Goal: Task Accomplishment & Management: Use online tool/utility

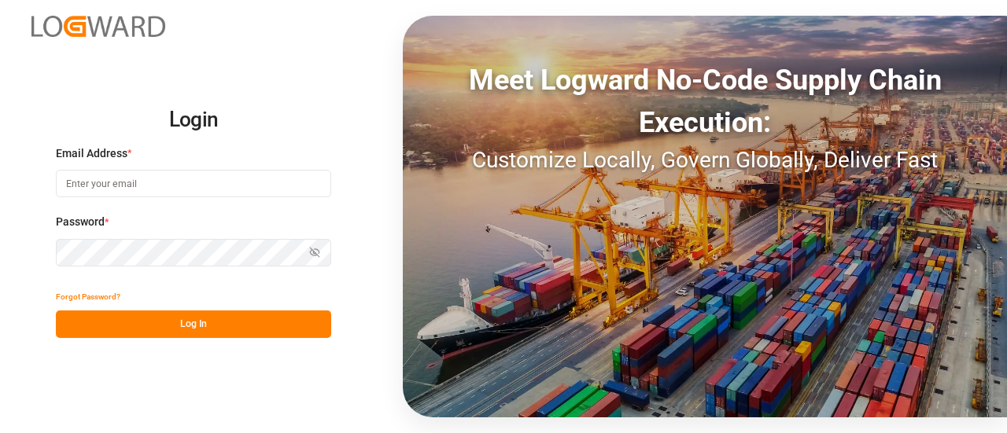
click at [214, 181] on input at bounding box center [193, 184] width 275 height 28
paste input "likith.shetty@logward.com"
type input "likith.shetty@logward.com"
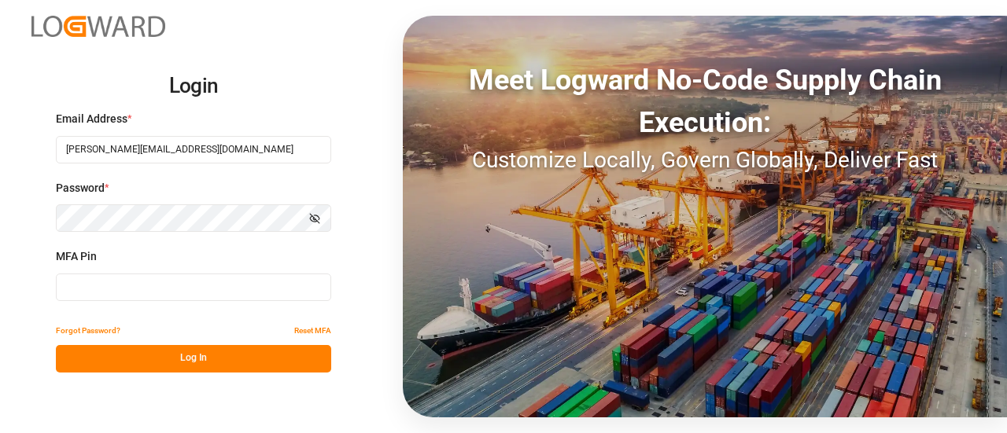
type input "389474"
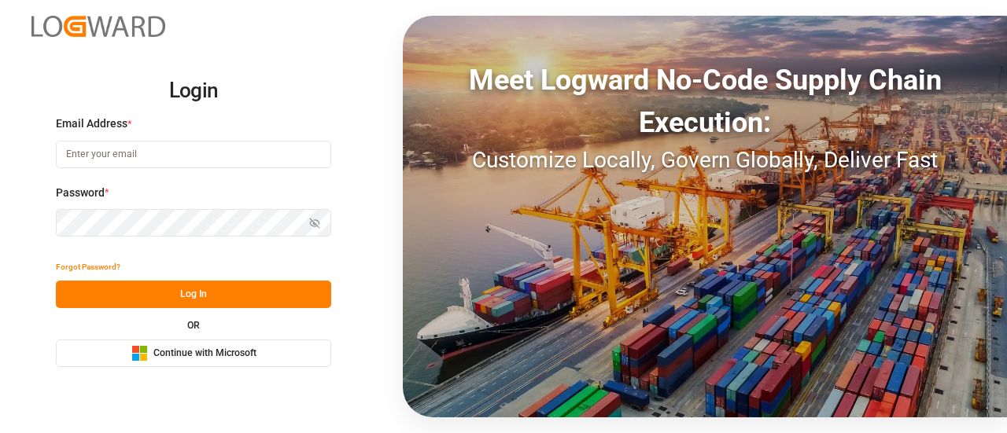
click at [206, 160] on input at bounding box center [193, 155] width 275 height 28
type input "[PERSON_NAME][EMAIL_ADDRESS][DOMAIN_NAME]"
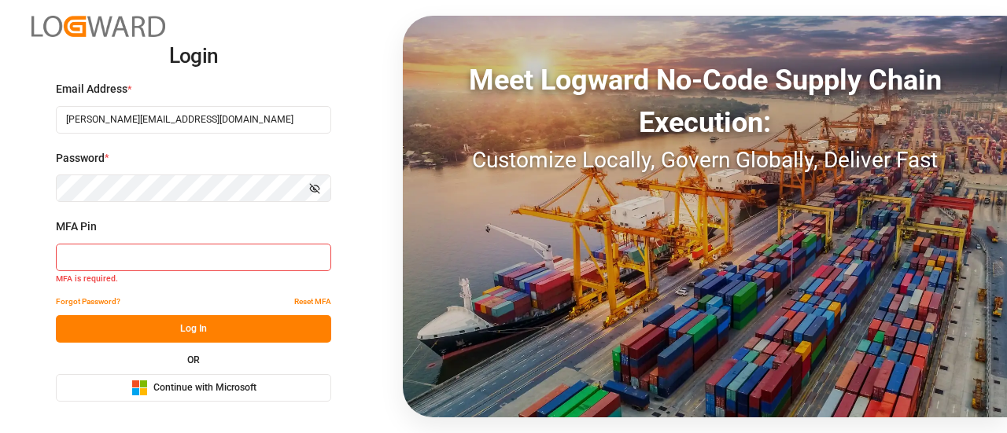
type input "268578"
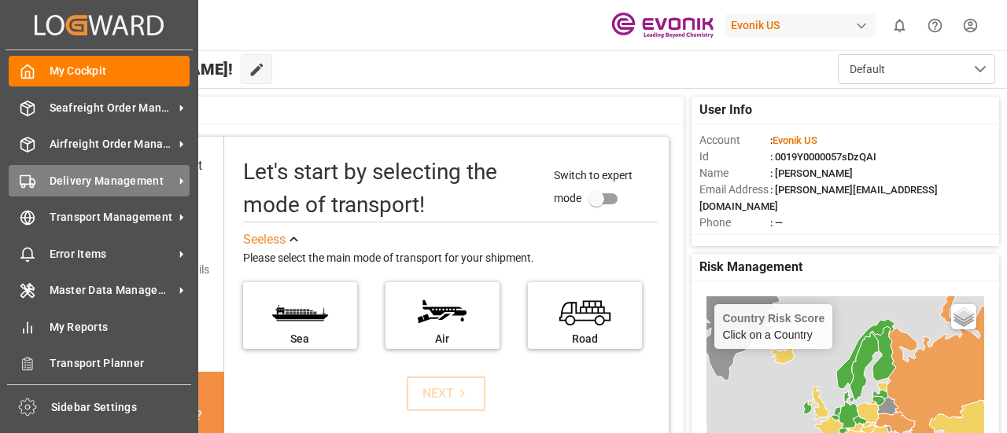
click at [111, 175] on span "Delivery Management" at bounding box center [112, 181] width 124 height 17
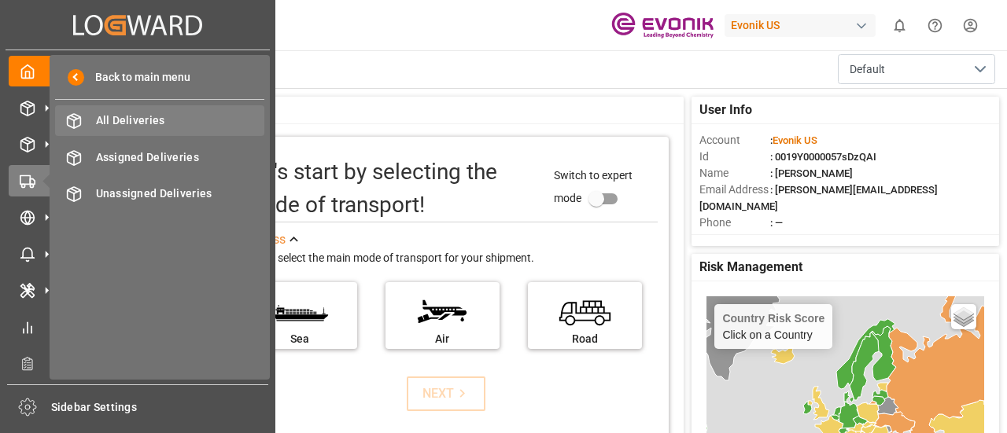
click at [158, 117] on span "All Deliveries" at bounding box center [180, 120] width 169 height 17
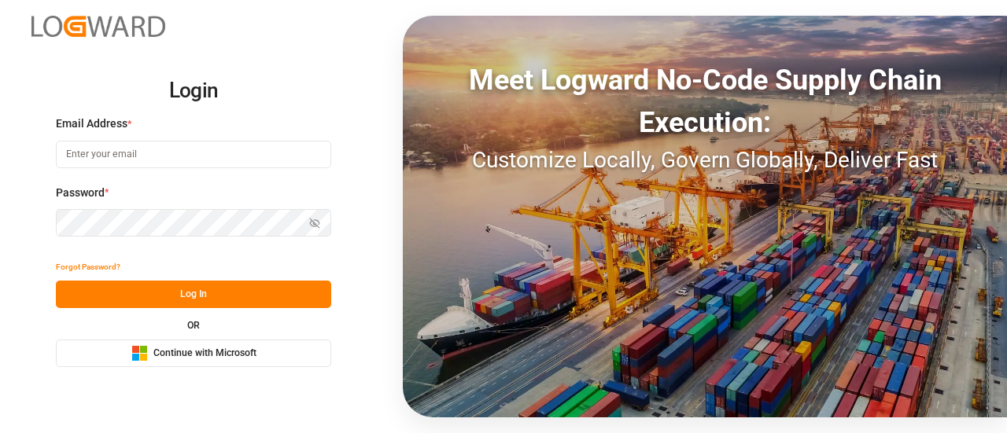
click at [267, 355] on button "Microsoft Logo Continue with Microsoft" at bounding box center [193, 354] width 275 height 28
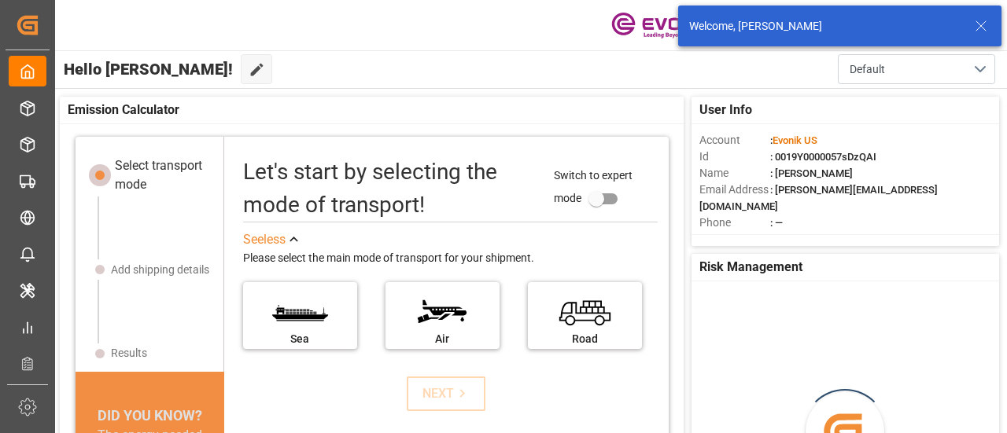
click at [984, 35] on icon at bounding box center [980, 26] width 19 height 19
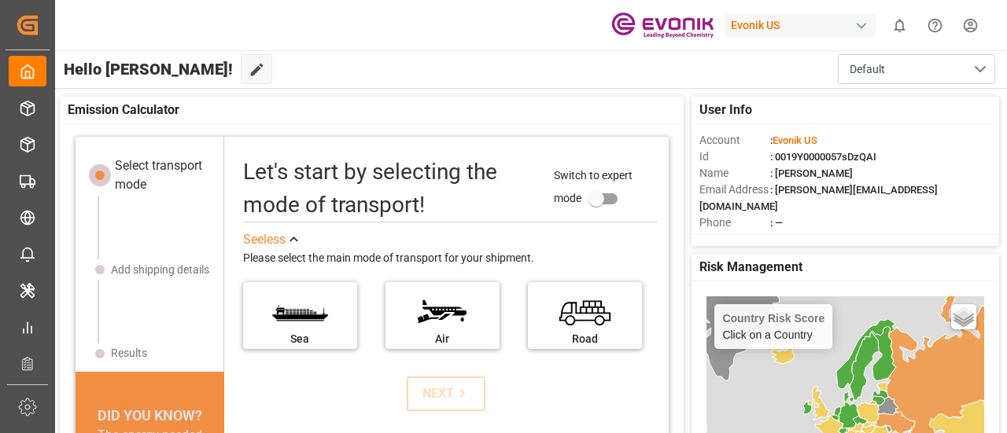
click at [774, 31] on div "Evonik US" at bounding box center [799, 25] width 151 height 23
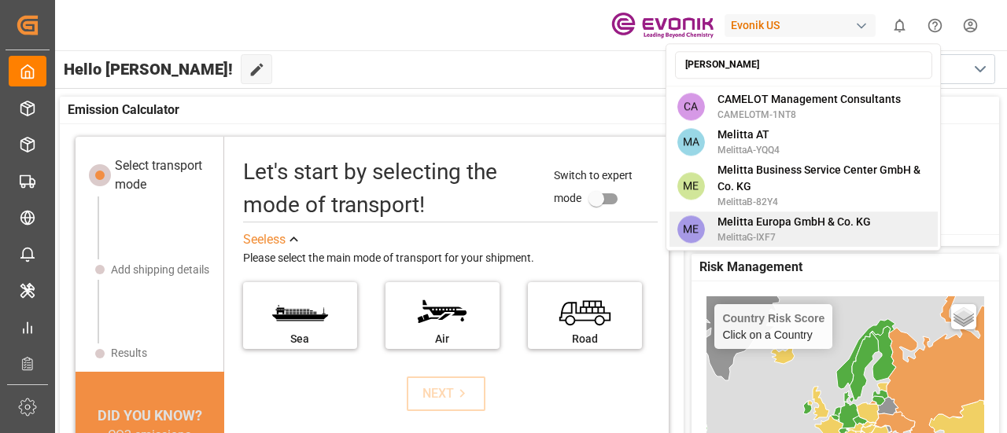
type input "mel"
click at [741, 237] on span "MelittaG-IXF7" at bounding box center [793, 237] width 153 height 14
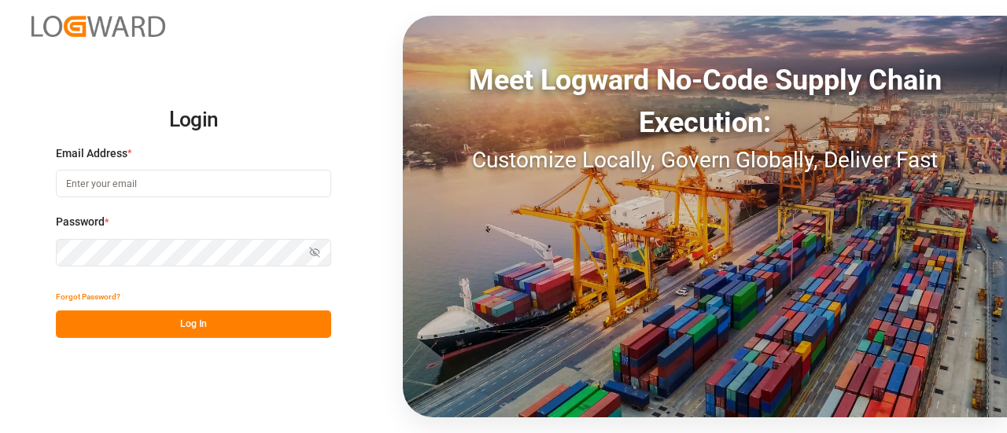
click at [249, 198] on div "Email Address *" at bounding box center [193, 180] width 275 height 69
click at [239, 186] on input at bounding box center [193, 184] width 275 height 28
type input "[PERSON_NAME][EMAIL_ADDRESS][DOMAIN_NAME]"
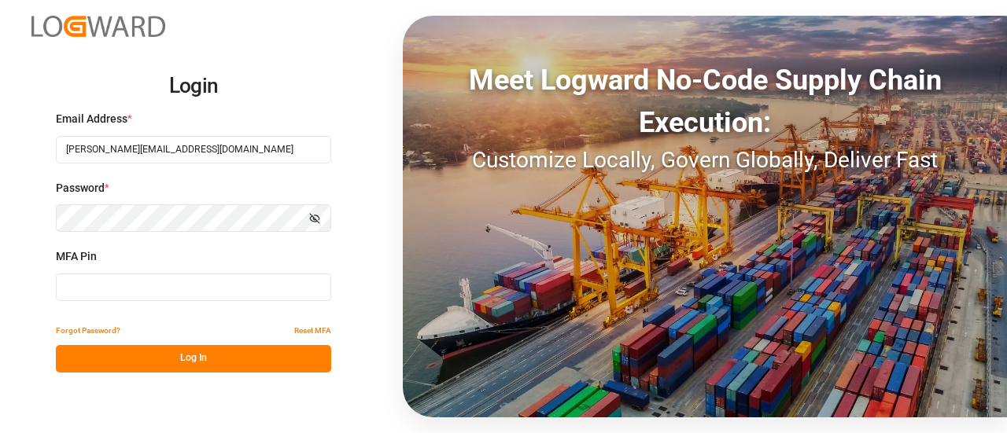
type input "096873"
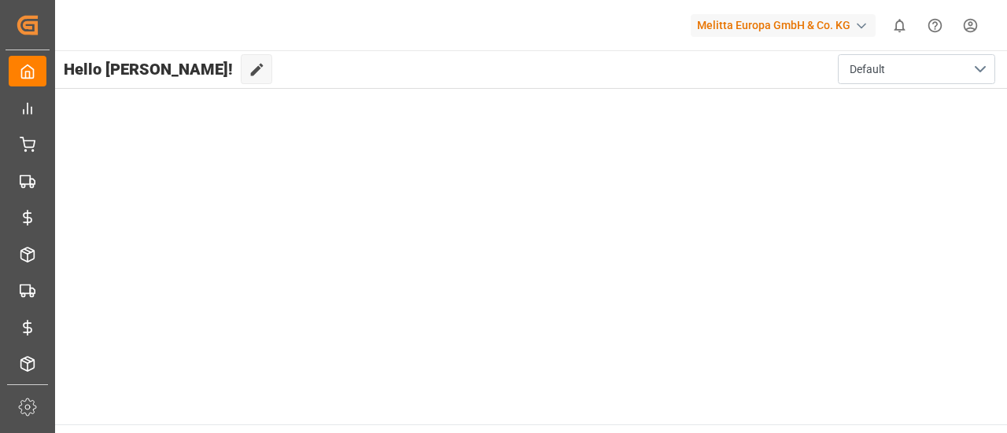
click at [823, 35] on div "Melitta Europa GmbH & Co. KG" at bounding box center [783, 25] width 185 height 23
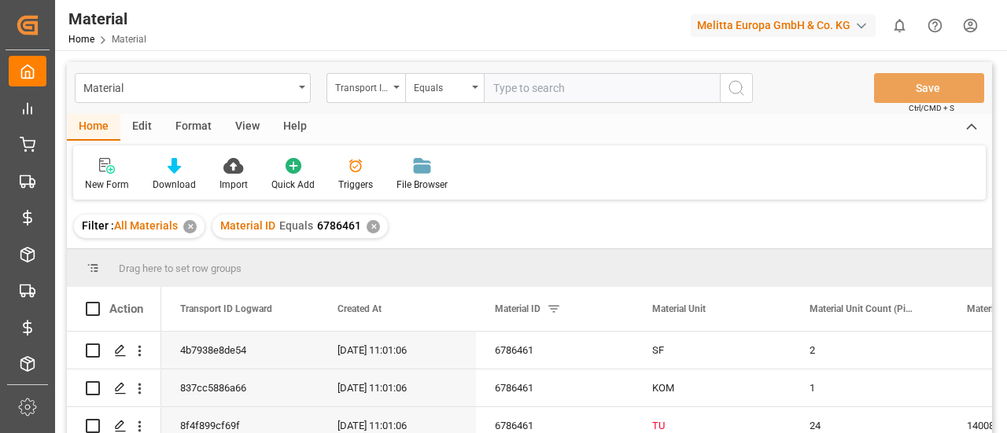
click at [972, 123] on icon at bounding box center [971, 127] width 17 height 19
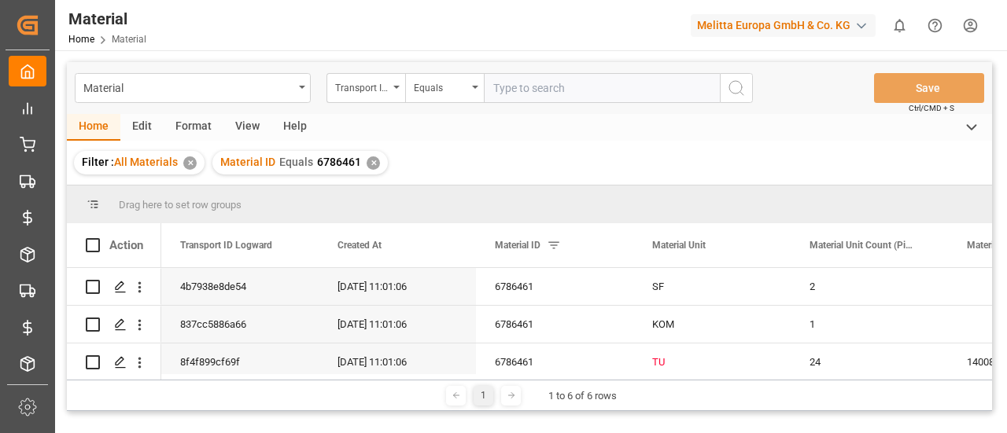
click at [200, 127] on div "Format" at bounding box center [194, 127] width 60 height 27
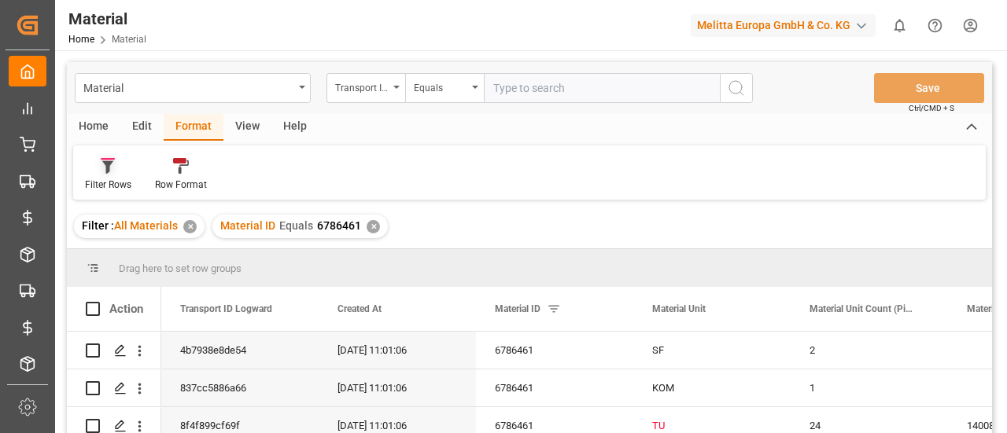
click at [117, 168] on div at bounding box center [108, 165] width 46 height 17
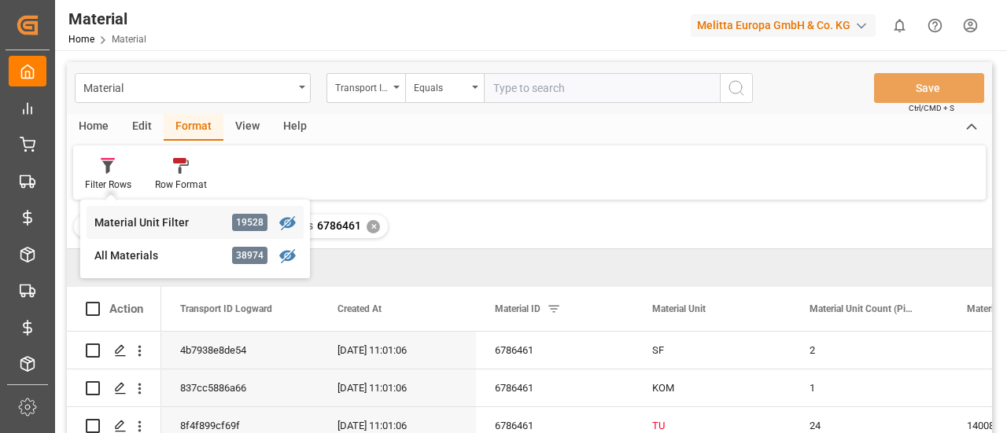
click at [154, 223] on div "Material Transport ID Logward Equals Save Ctrl/CMD + S Home Edit Format View He…" at bounding box center [529, 268] width 925 height 413
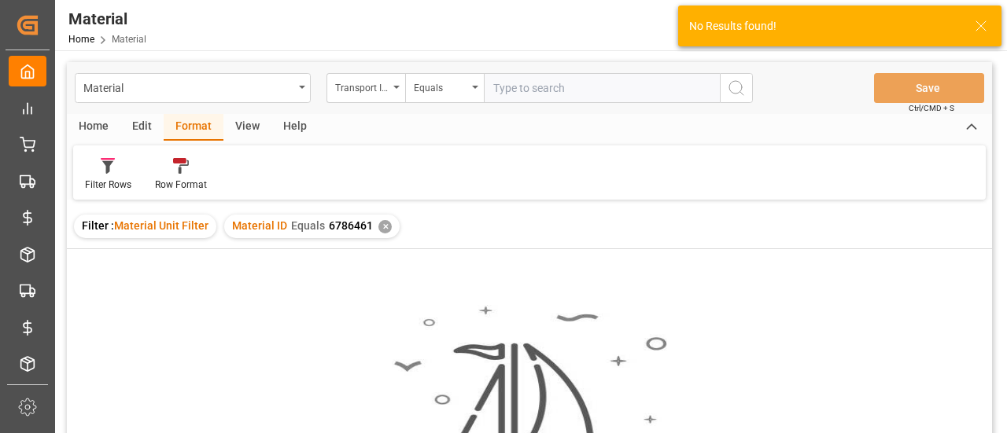
click at [974, 127] on polyline at bounding box center [972, 126] width 9 height 5
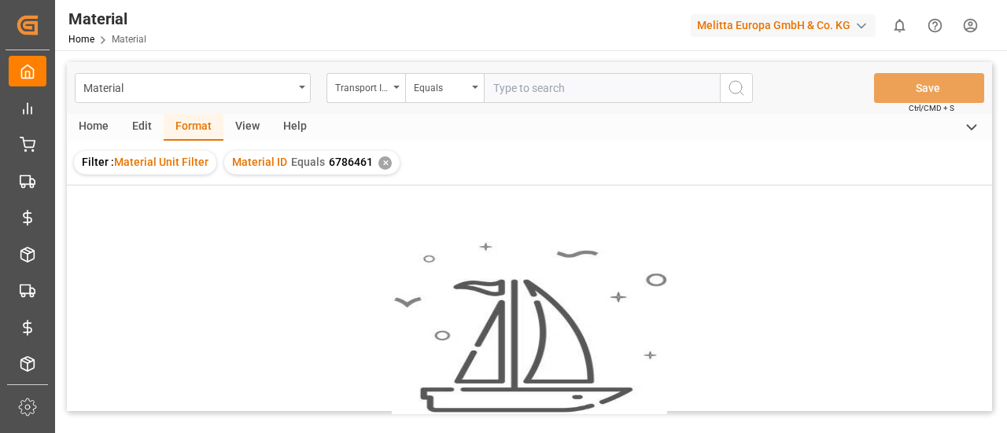
click at [197, 135] on div "Format" at bounding box center [194, 127] width 60 height 27
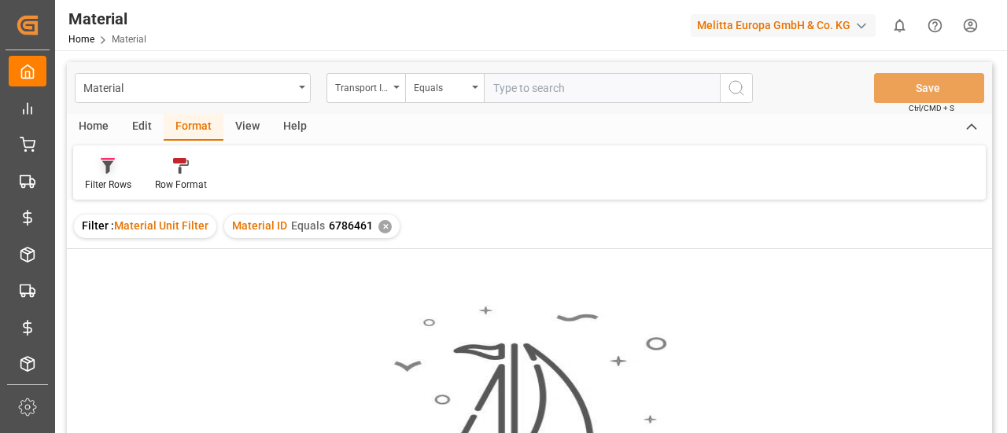
click at [114, 177] on div "Filter Rows" at bounding box center [108, 174] width 70 height 35
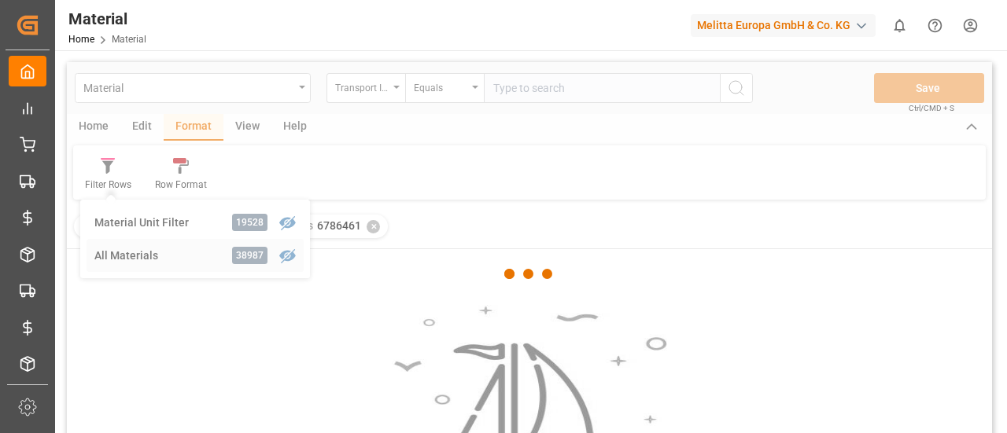
click at [140, 249] on div "Material Transport ID Logward Equals Save Ctrl/CMD + S Home Edit Format View He…" at bounding box center [529, 268] width 925 height 413
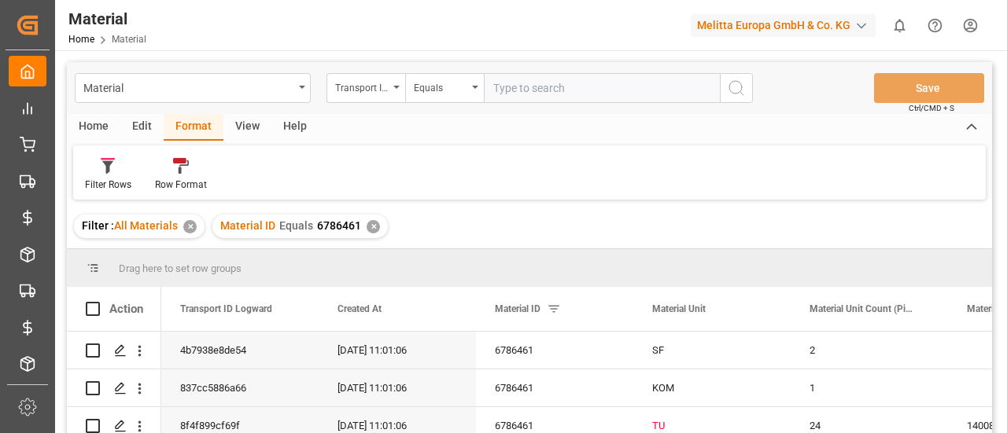
click at [974, 123] on icon at bounding box center [971, 127] width 17 height 19
